Goal: Task Accomplishment & Management: Manage account settings

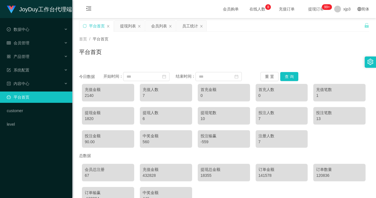
scroll to position [36, 0]
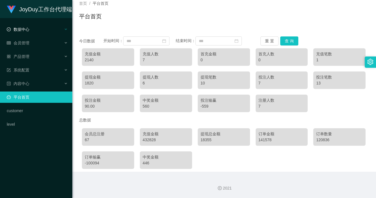
click at [29, 30] on span "数据中心" at bounding box center [18, 29] width 23 height 5
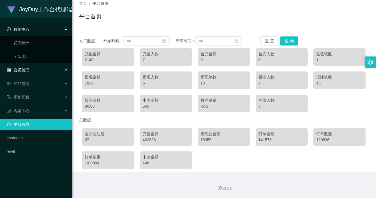
click at [36, 74] on div "会员管理" at bounding box center [36, 69] width 72 height 11
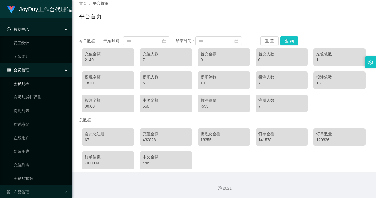
click at [29, 87] on link "会员列表" at bounding box center [41, 83] width 54 height 11
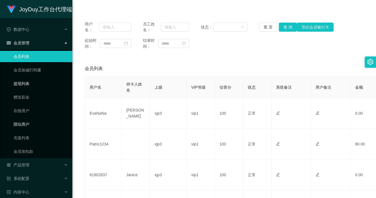
scroll to position [46, 0]
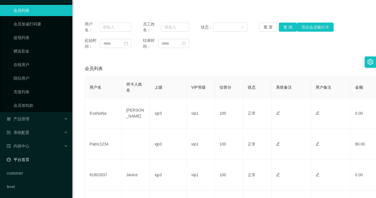
click at [39, 161] on link "平台首页" at bounding box center [37, 159] width 61 height 11
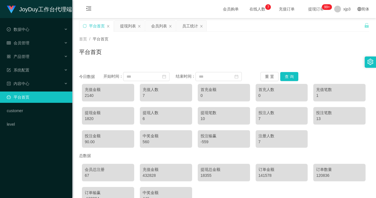
scroll to position [36, 0]
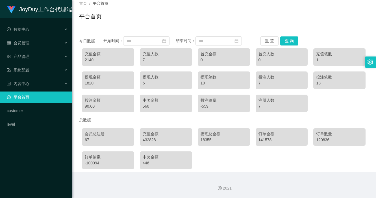
click at [210, 61] on div "0" at bounding box center [223, 60] width 47 height 6
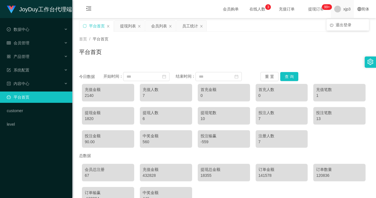
click at [337, 10] on div "xjp3" at bounding box center [342, 9] width 23 height 18
click at [338, 25] on span "退出登录" at bounding box center [343, 25] width 16 height 5
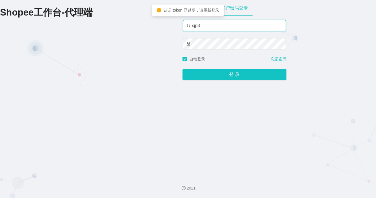
click at [212, 28] on input "xjp3" at bounding box center [234, 25] width 103 height 11
type input "xjp5"
click at [182, 69] on button "登 录" at bounding box center [234, 74] width 104 height 11
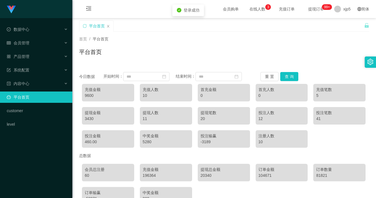
scroll to position [36, 0]
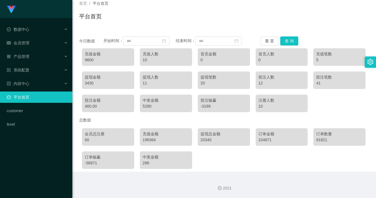
click at [330, 30] on div "今日数据 开始时间： 结束时间： 重 置 查 询 充值金额 9600 充值人数 10 首充金额 0 首充人数 0 充值笔数 5 提现金额 3430 提现人数 …" at bounding box center [224, 101] width 290 height 142
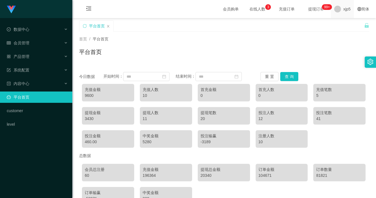
click at [331, 13] on div "xjp5" at bounding box center [342, 9] width 23 height 18
drag, startPoint x: 341, startPoint y: 25, endPoint x: 337, endPoint y: 26, distance: 4.0
click at [339, 25] on div "平台首页" at bounding box center [221, 29] width 285 height 19
drag, startPoint x: 337, startPoint y: 9, endPoint x: 337, endPoint y: 16, distance: 6.5
click at [337, 9] on div "xjp5" at bounding box center [342, 9] width 23 height 18
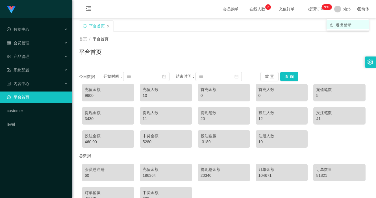
click at [340, 25] on span "退出登录" at bounding box center [343, 25] width 16 height 5
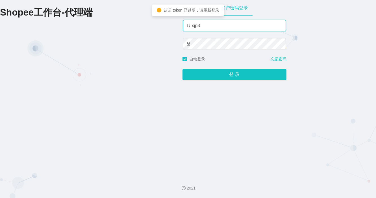
click at [219, 29] on input "xjp3" at bounding box center [234, 25] width 103 height 11
type input "xjp8"
click at [182, 69] on button "登 录" at bounding box center [234, 74] width 104 height 11
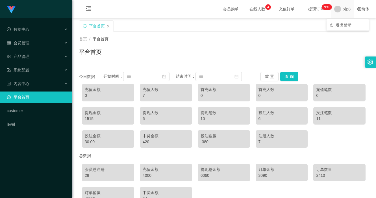
click at [343, 8] on span "xjp8" at bounding box center [346, 9] width 7 height 18
click at [338, 21] on li "退出登录" at bounding box center [347, 24] width 42 height 9
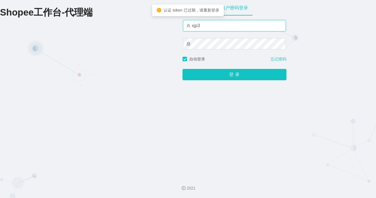
click at [224, 27] on input "xjp3" at bounding box center [234, 25] width 103 height 11
type input "xjp2"
click at [182, 69] on button "登 录" at bounding box center [234, 74] width 104 height 11
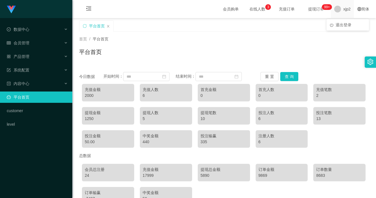
click at [337, 10] on div "xjp2" at bounding box center [342, 9] width 23 height 18
click at [334, 20] on ul "退出登录" at bounding box center [347, 24] width 42 height 11
click at [338, 24] on span "退出登录" at bounding box center [343, 25] width 16 height 5
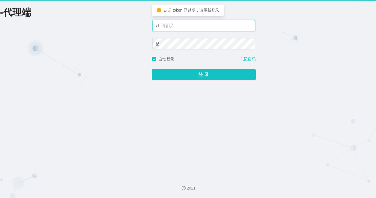
type input "xjp3"
